Goal: Task Accomplishment & Management: Use online tool/utility

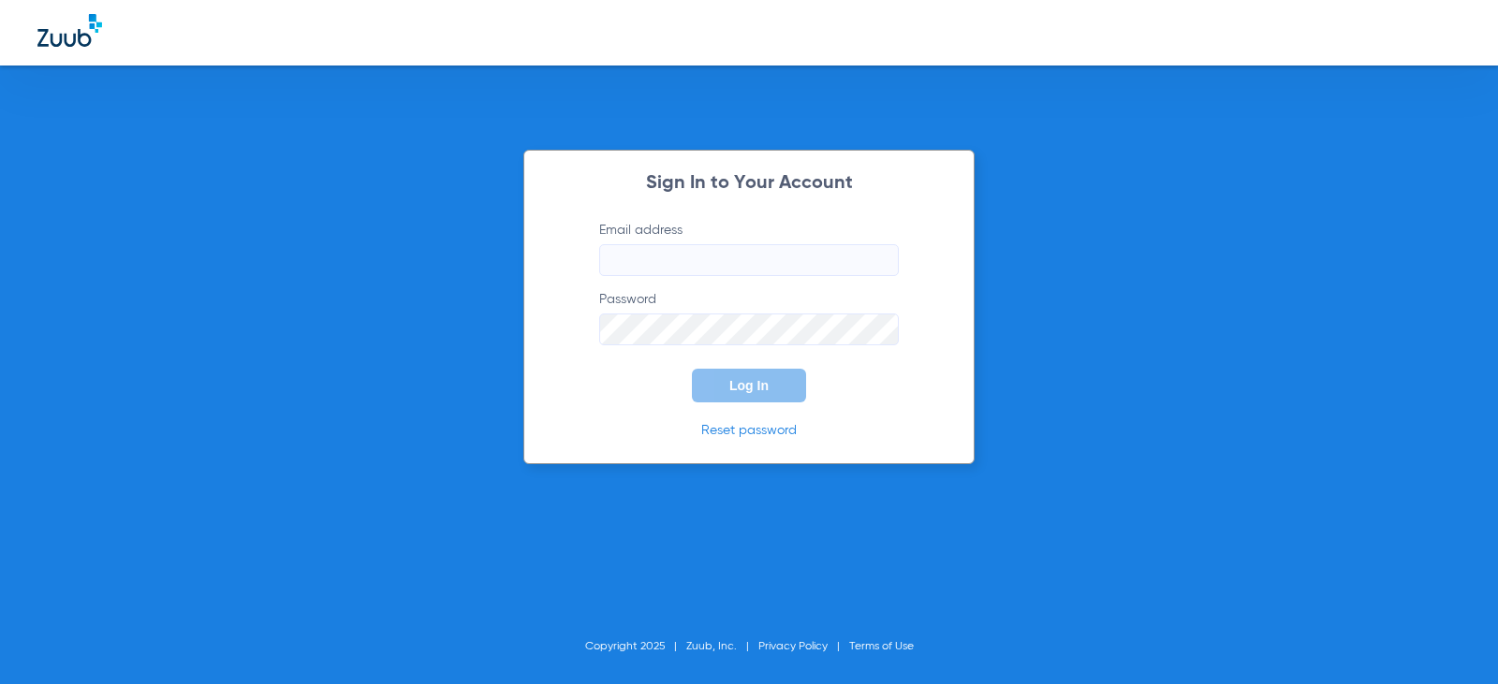
type input "[EMAIL_ADDRESS][DOMAIN_NAME]"
click at [761, 384] on span "Log In" at bounding box center [748, 385] width 39 height 15
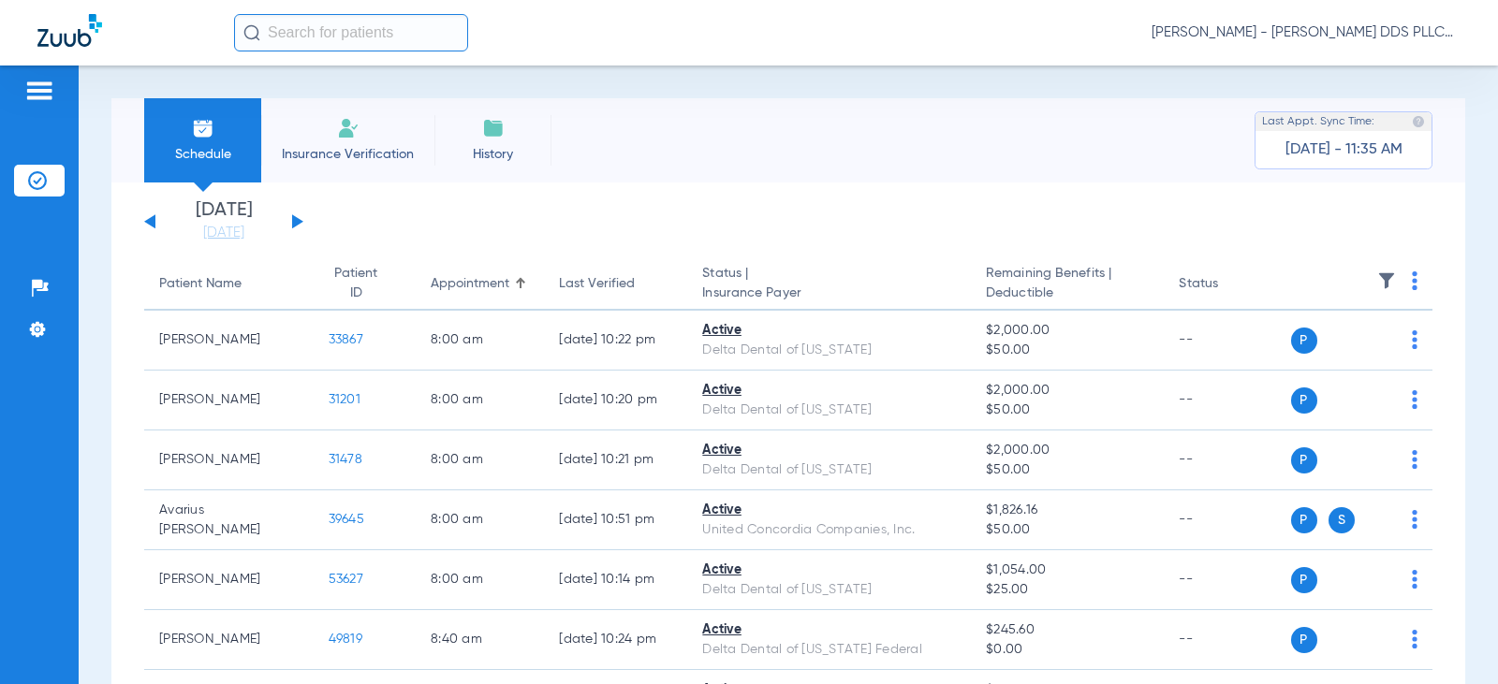
click at [296, 218] on button at bounding box center [297, 221] width 11 height 14
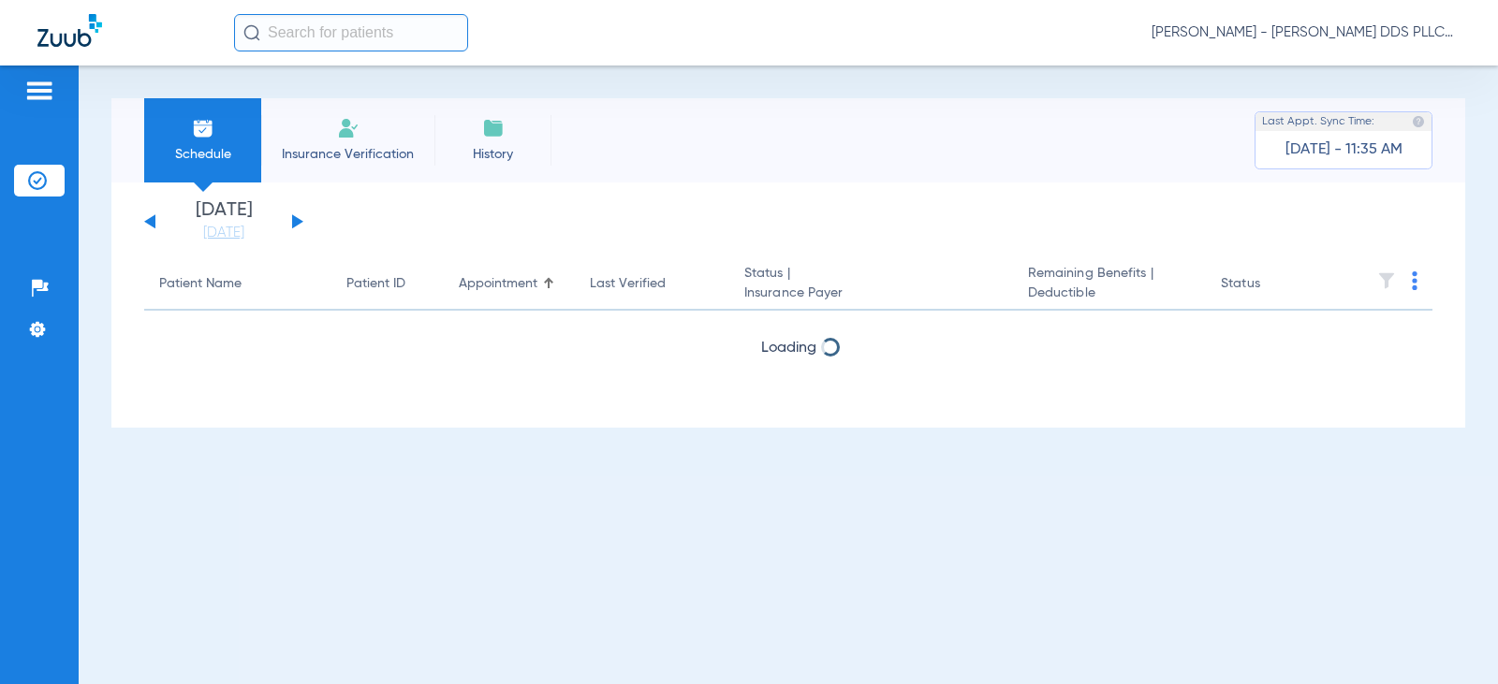
click at [296, 218] on button at bounding box center [297, 221] width 11 height 14
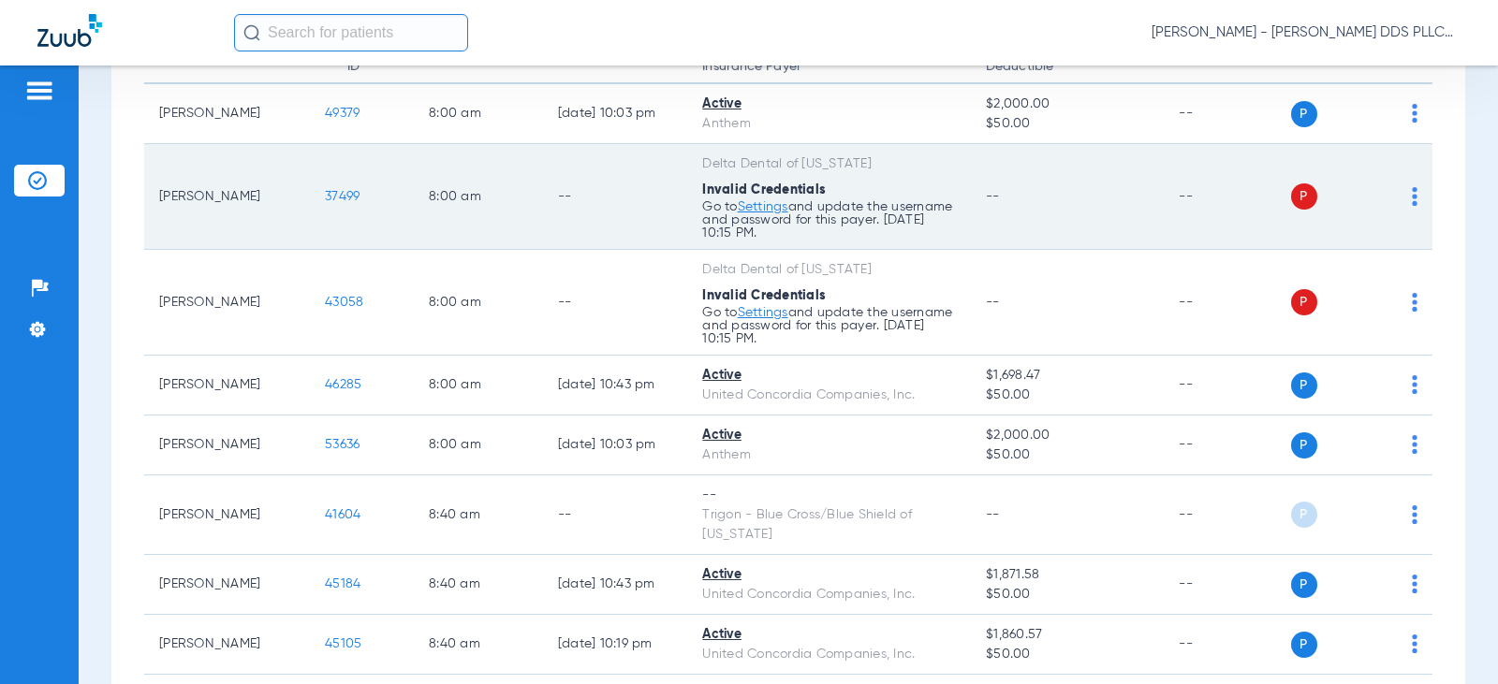
scroll to position [250, 0]
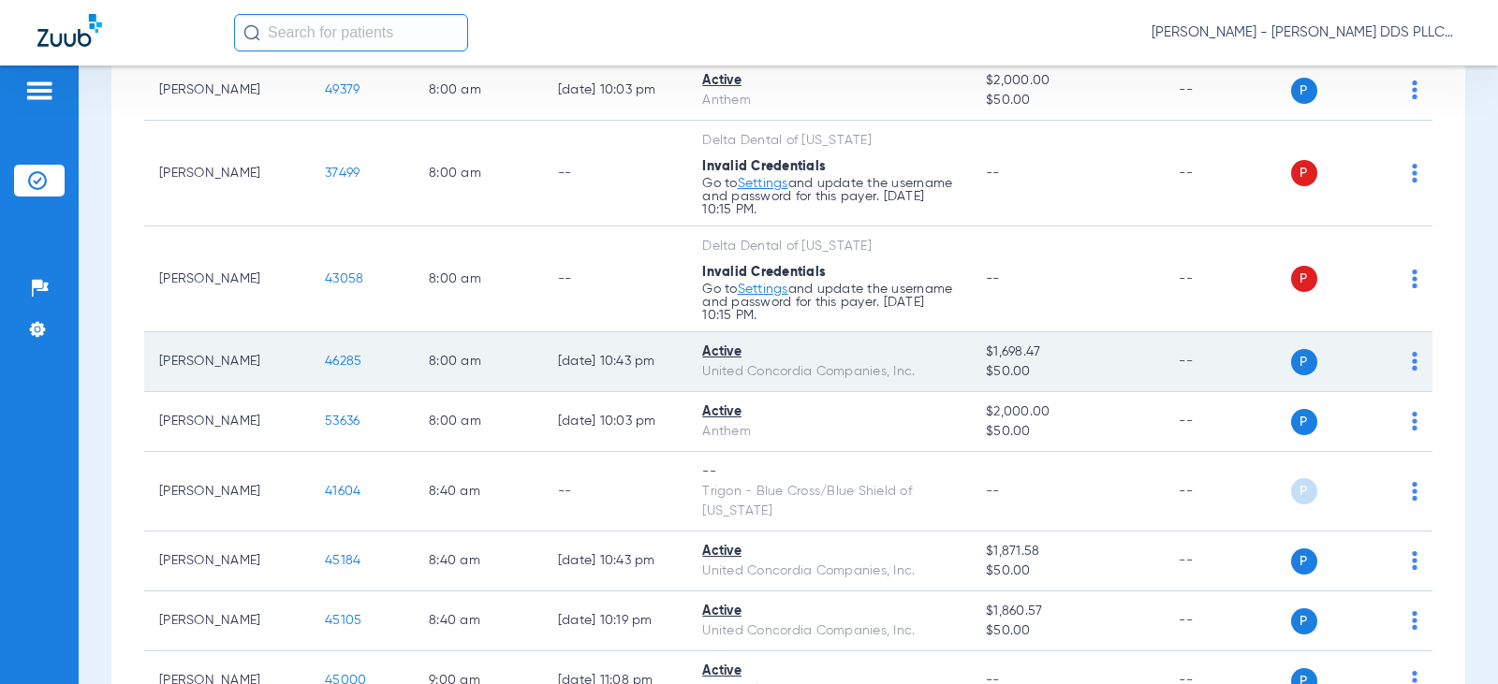
click at [325, 361] on span "46285" at bounding box center [343, 361] width 37 height 13
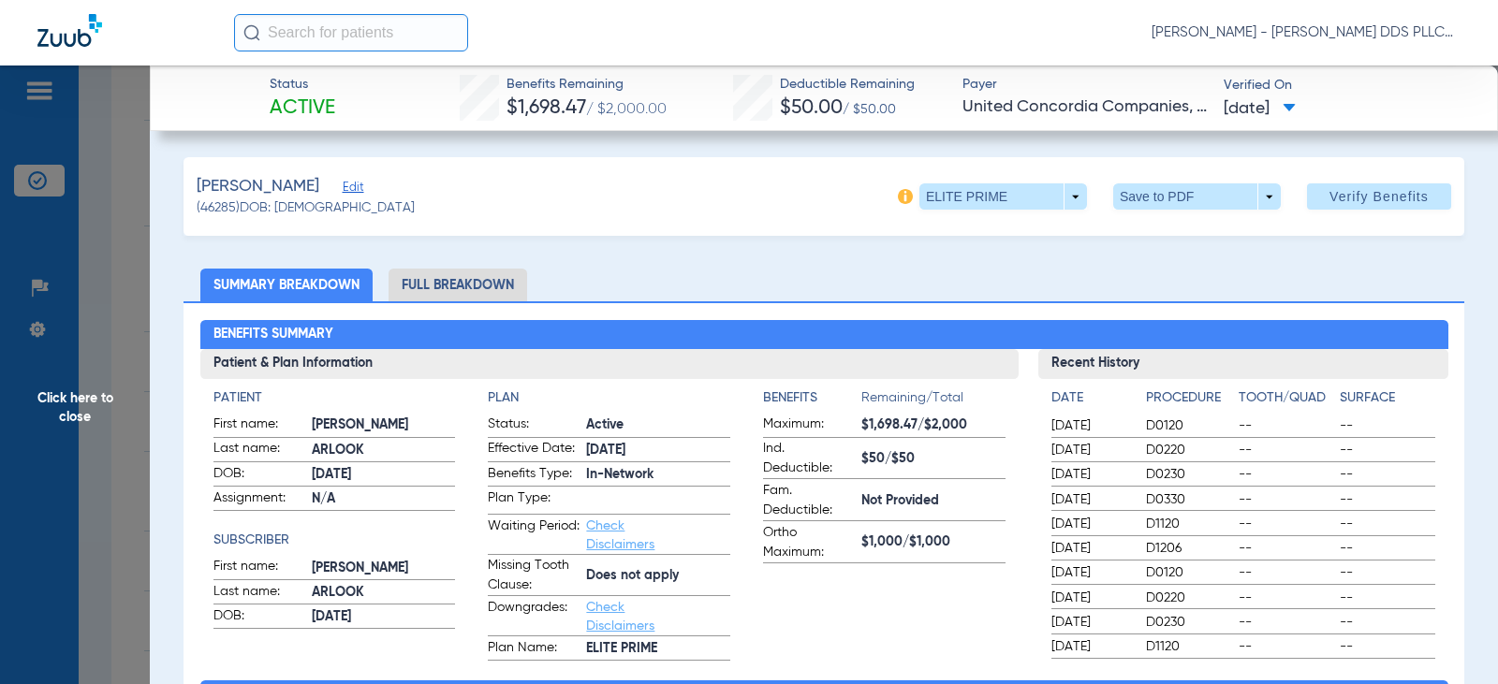
click at [483, 287] on li "Full Breakdown" at bounding box center [458, 285] width 139 height 33
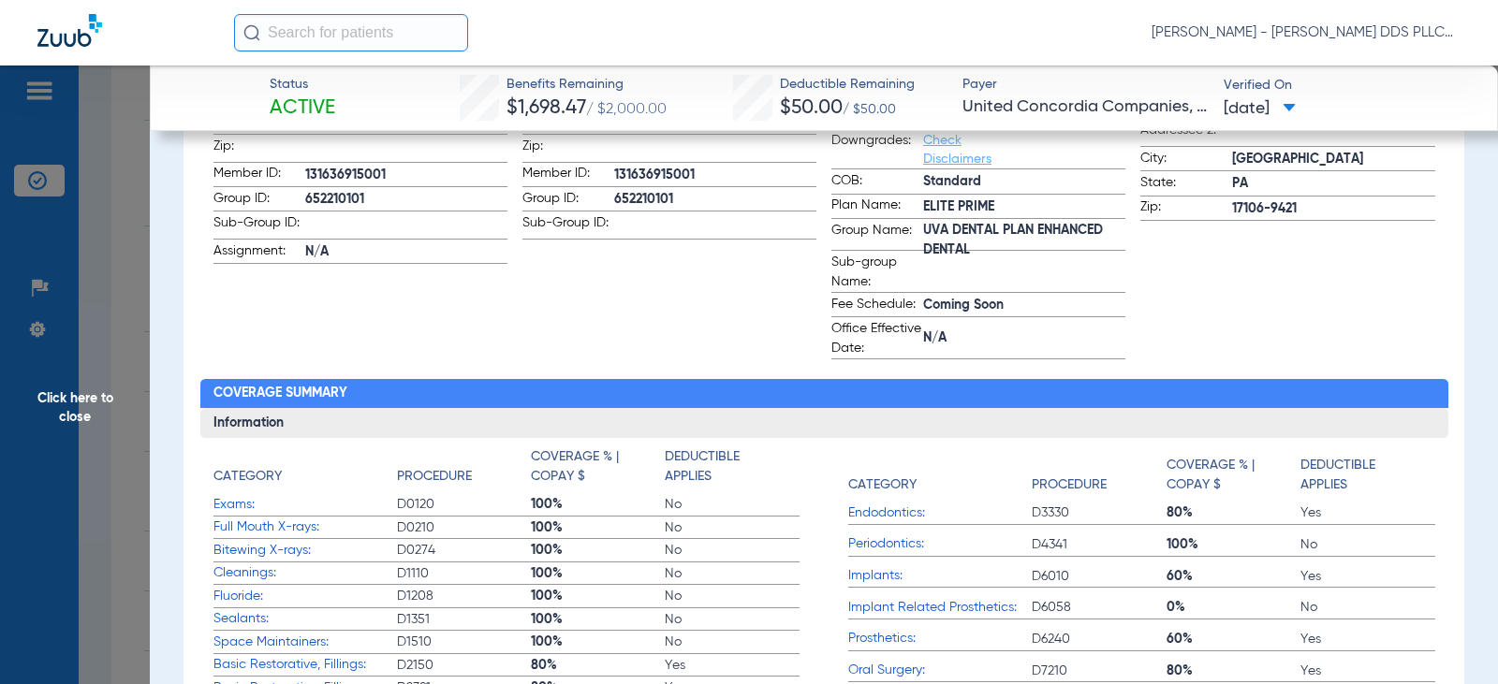
scroll to position [625, 0]
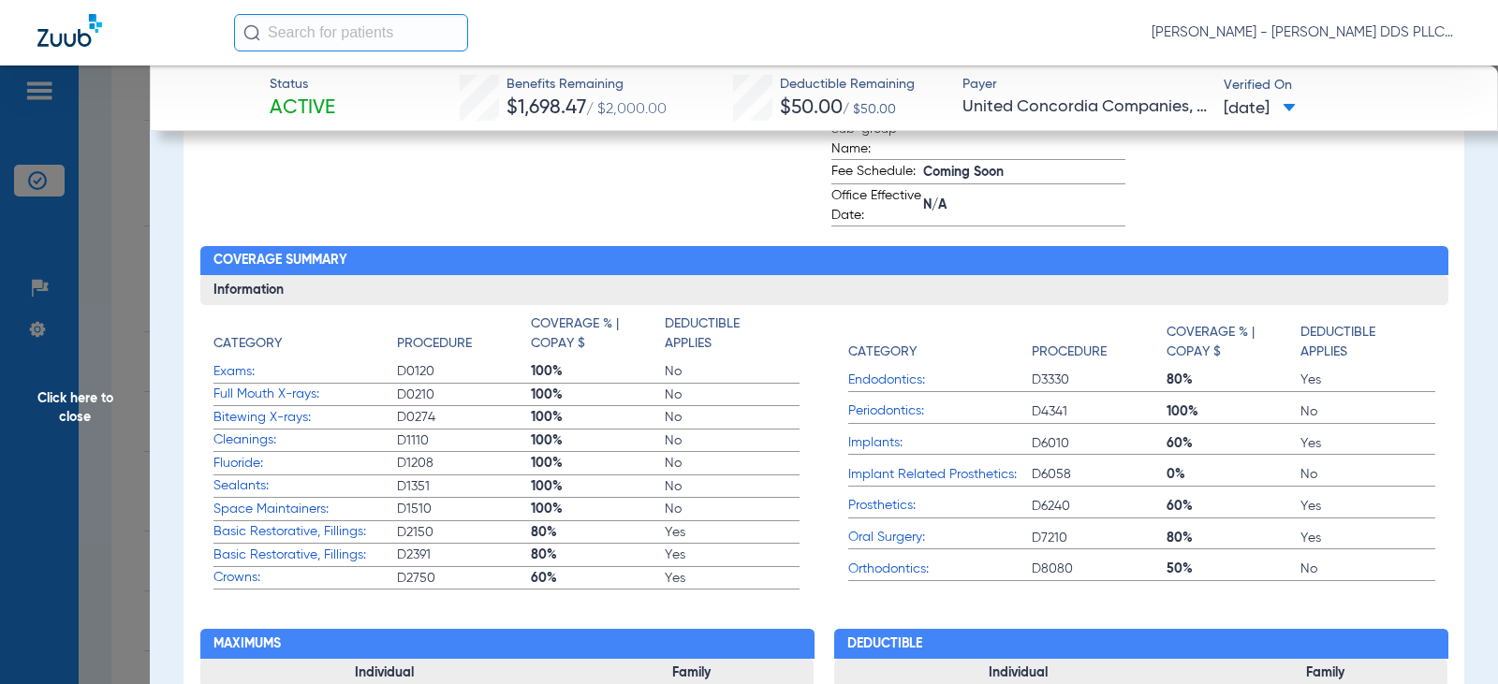
click at [52, 402] on span "Click here to close" at bounding box center [75, 408] width 150 height 684
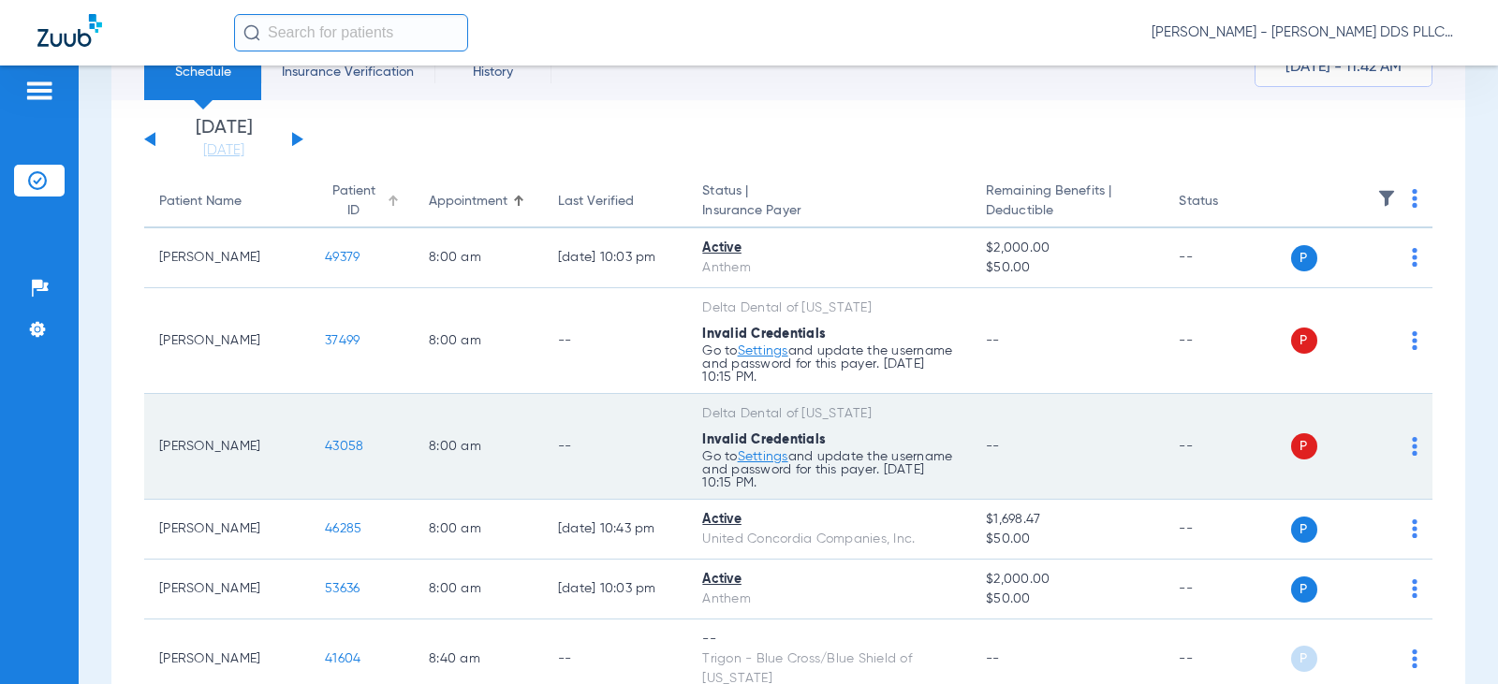
scroll to position [125, 0]
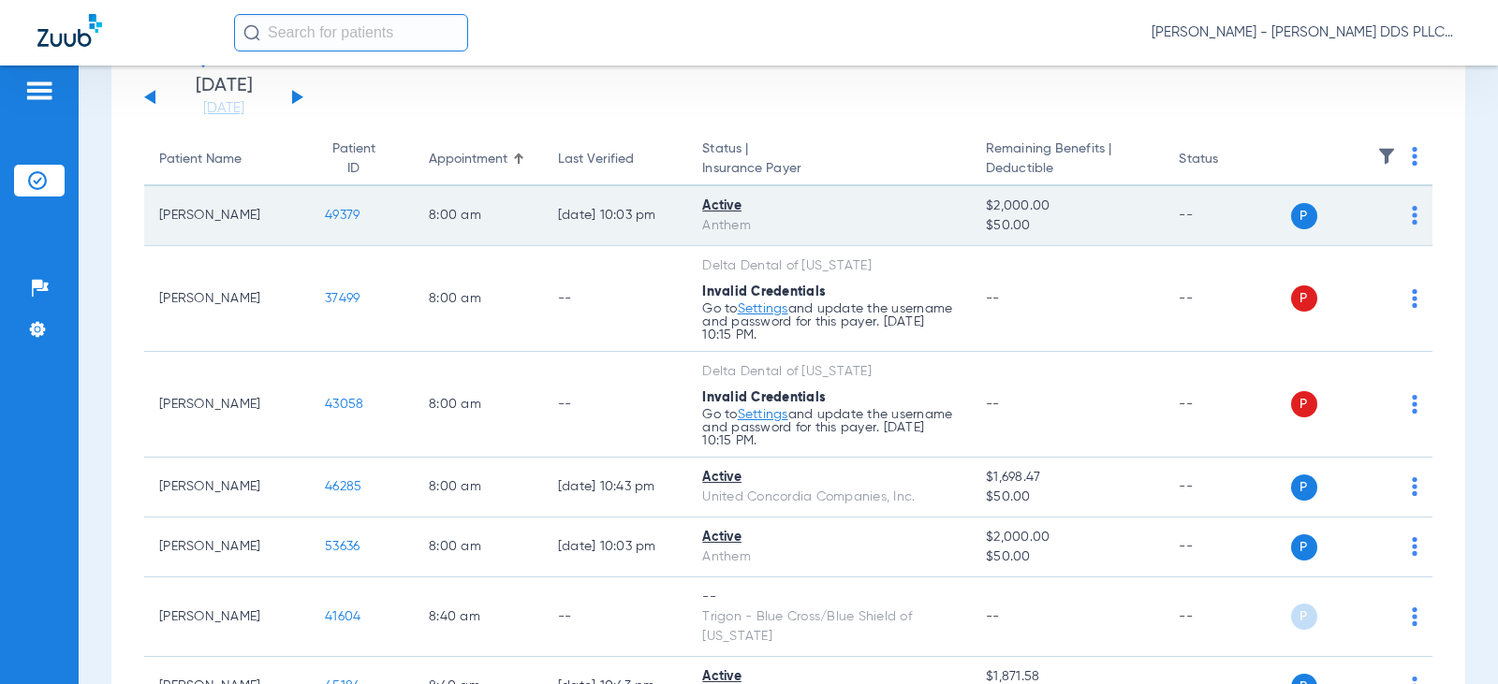
click at [326, 218] on span "49379" at bounding box center [342, 215] width 35 height 13
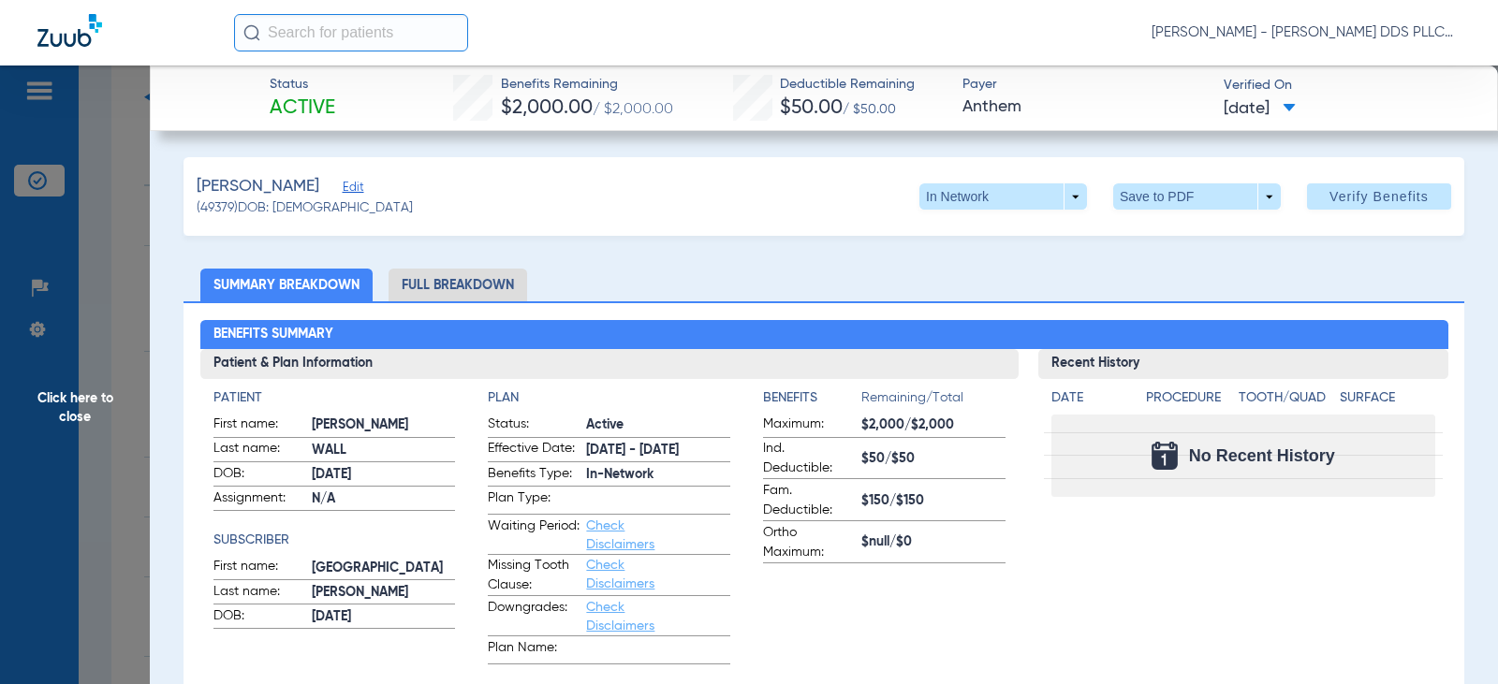
click at [434, 287] on li "Full Breakdown" at bounding box center [458, 285] width 139 height 33
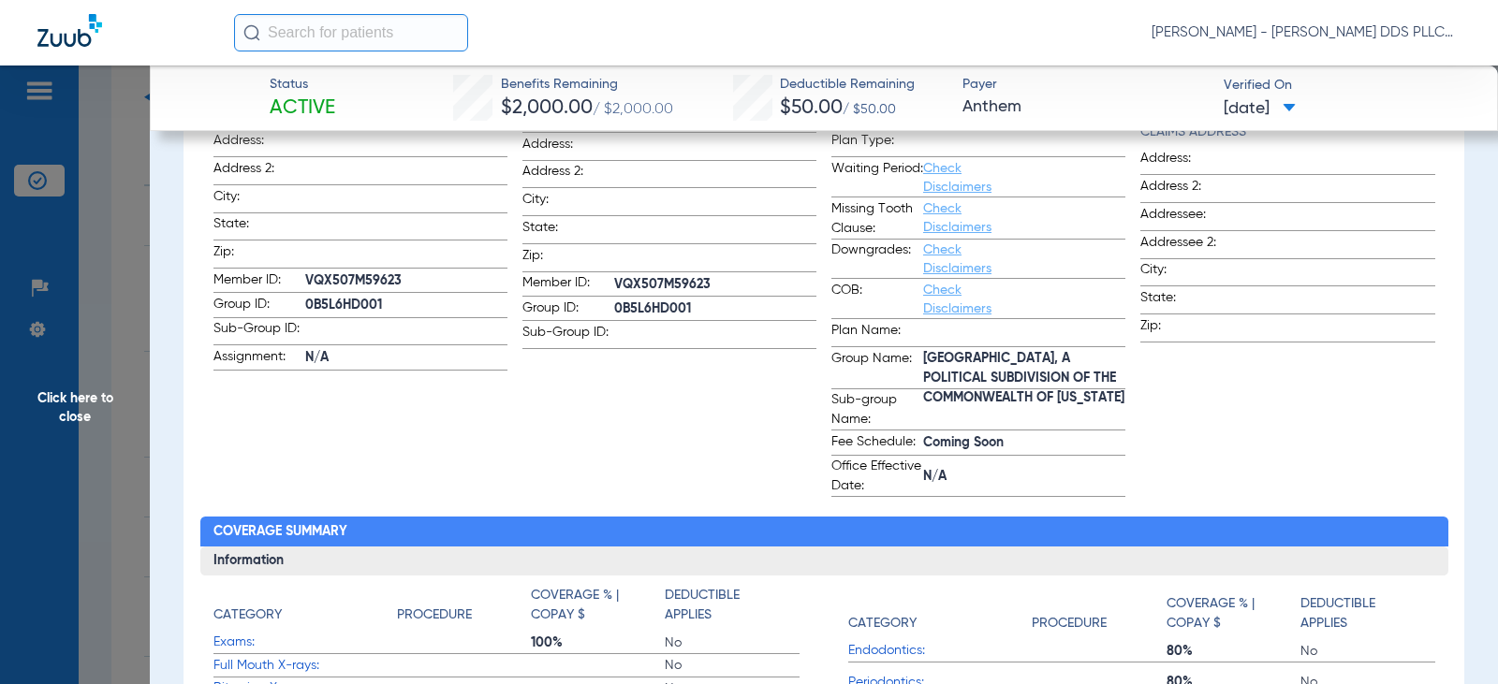
scroll to position [375, 0]
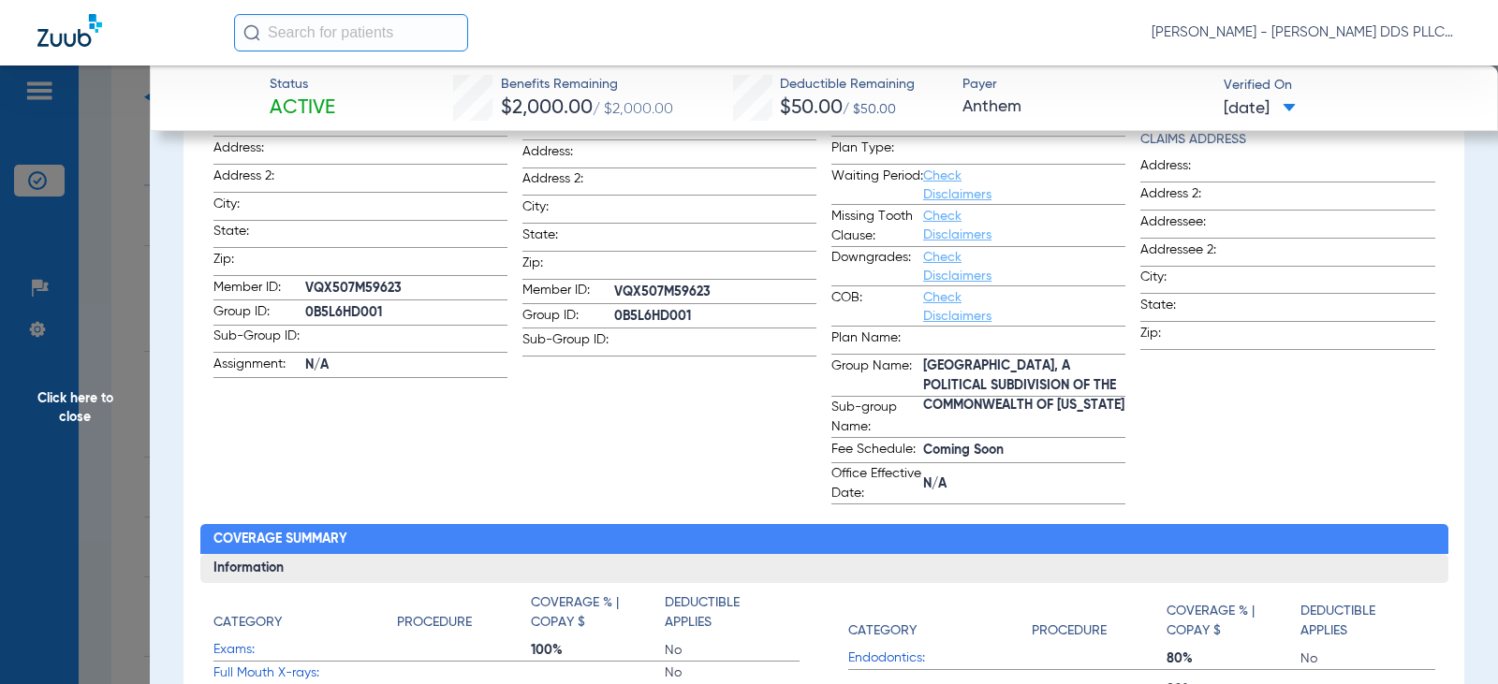
click at [84, 399] on span "Click here to close" at bounding box center [75, 408] width 150 height 684
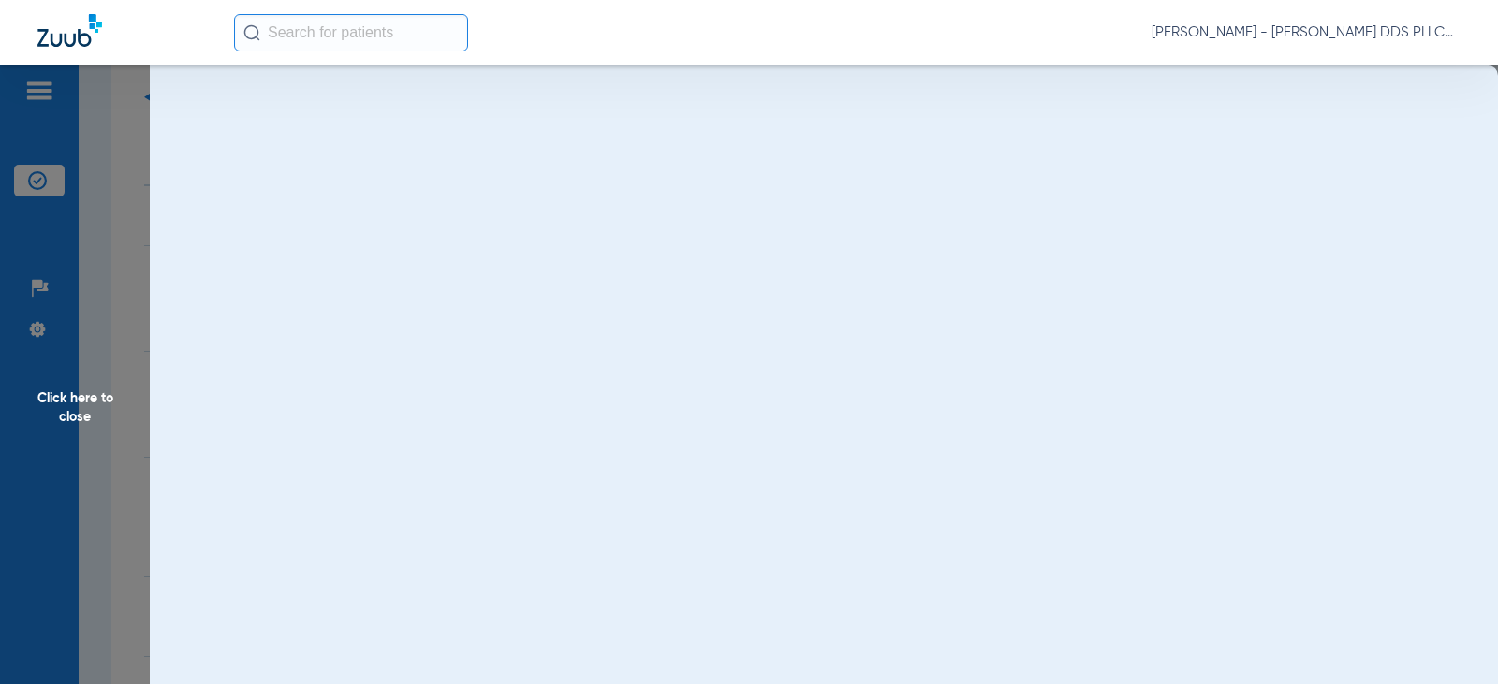
scroll to position [0, 0]
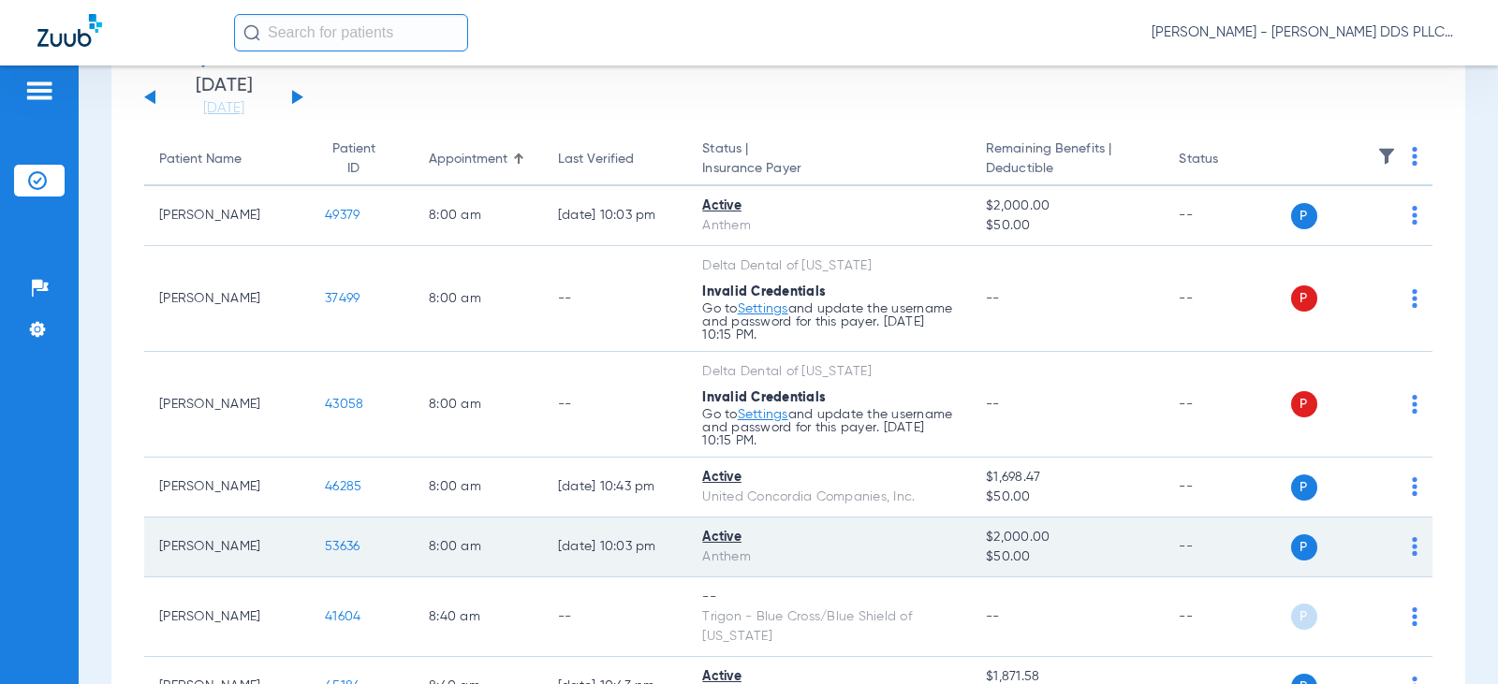
click at [333, 552] on span "53636" at bounding box center [342, 546] width 35 height 13
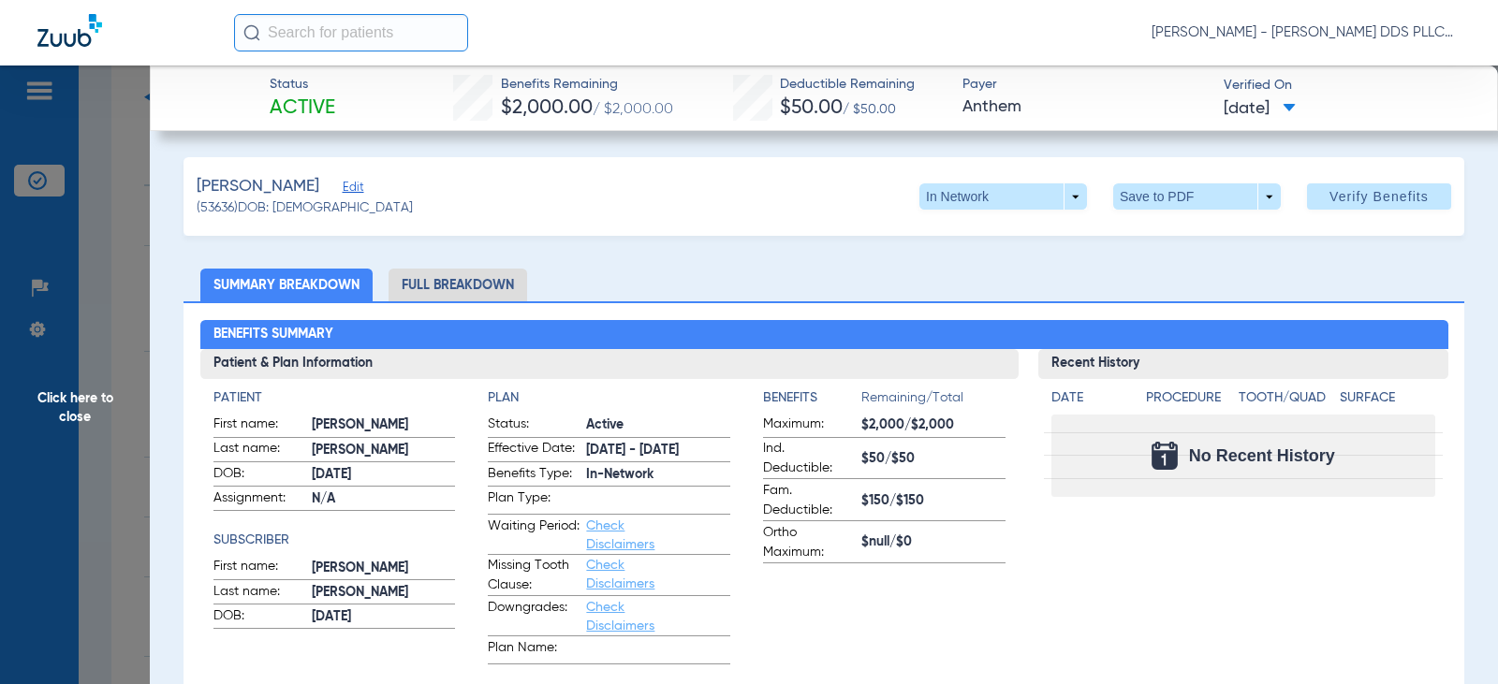
click at [429, 290] on li "Full Breakdown" at bounding box center [458, 285] width 139 height 33
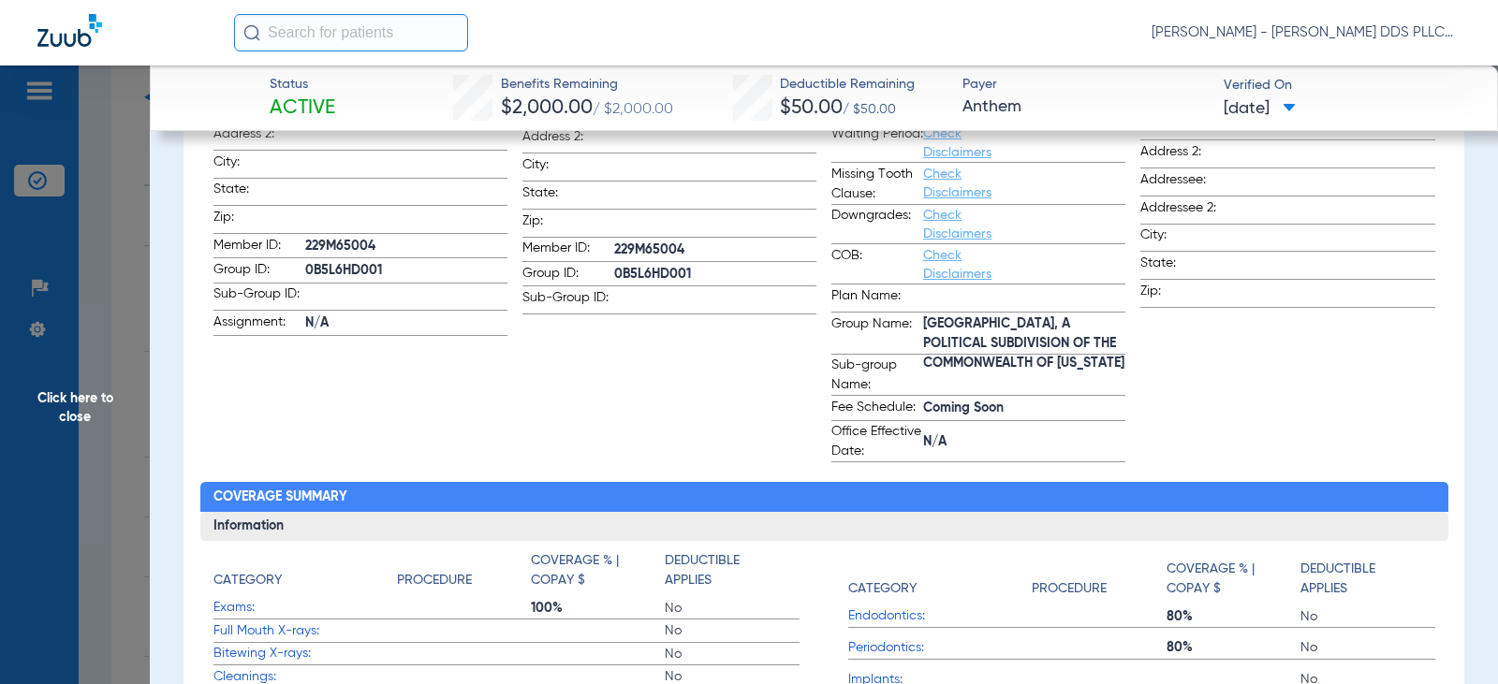
scroll to position [375, 0]
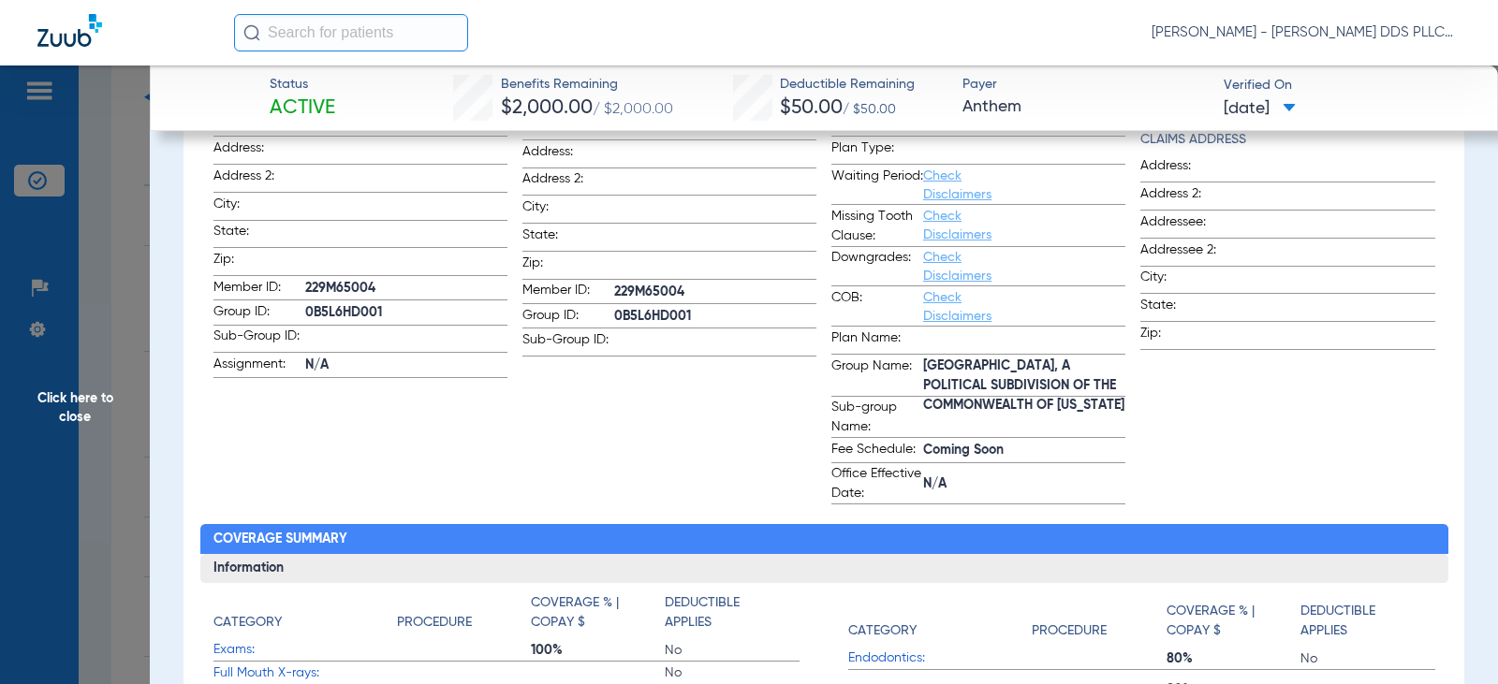
click at [82, 397] on span "Click here to close" at bounding box center [75, 408] width 150 height 684
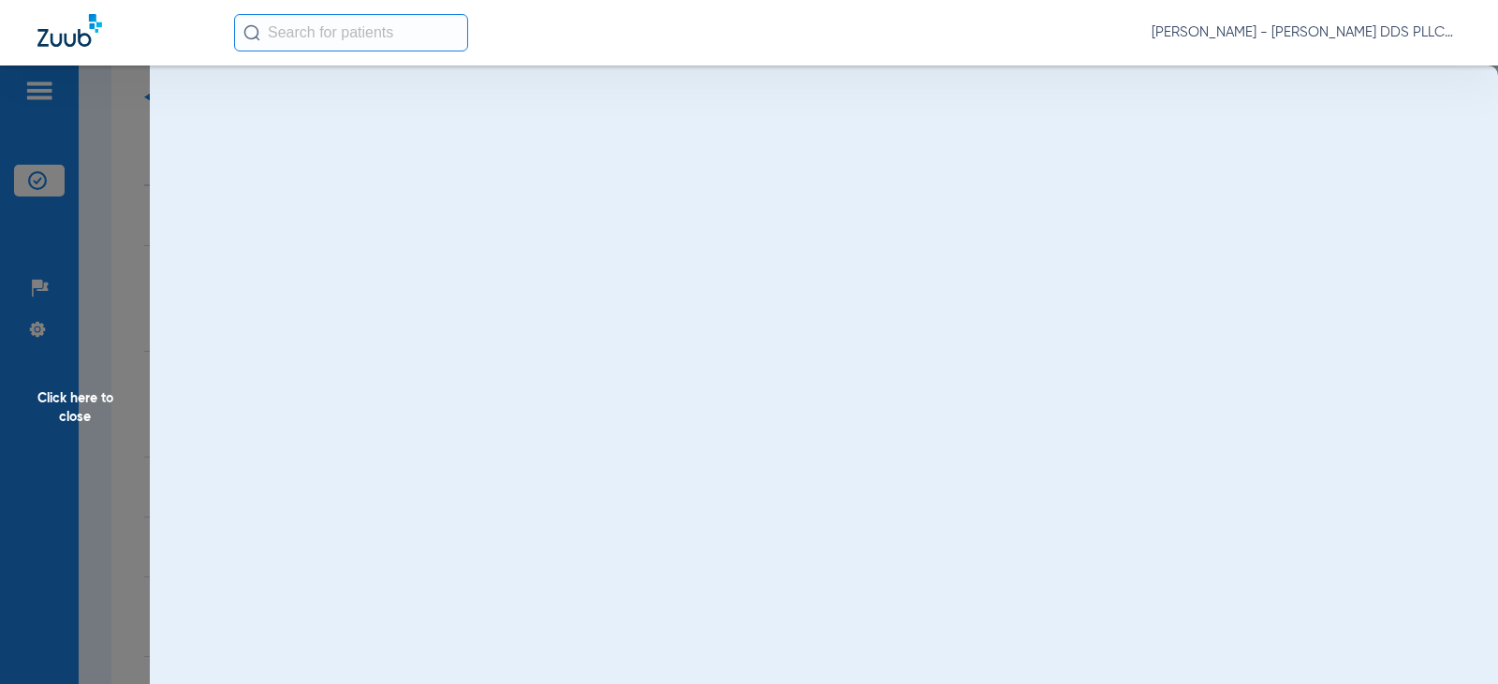
scroll to position [0, 0]
